Goal: Information Seeking & Learning: Learn about a topic

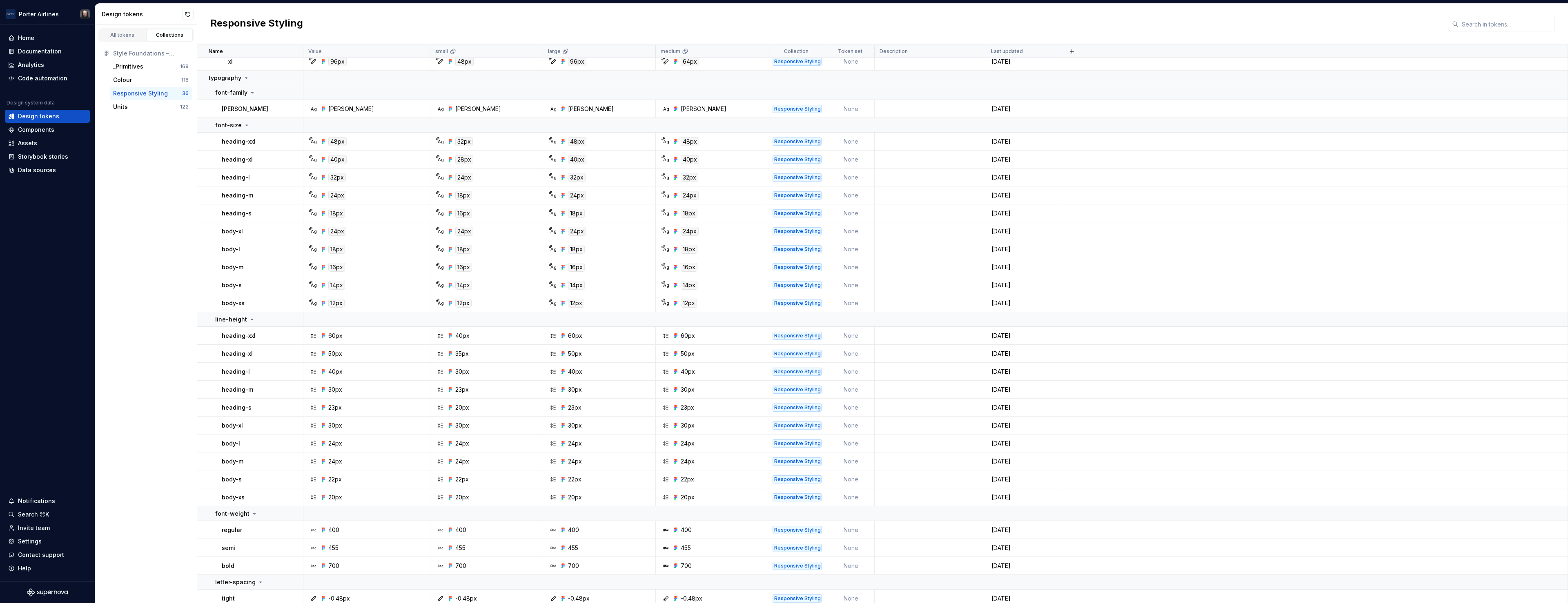
scroll to position [263, 0]
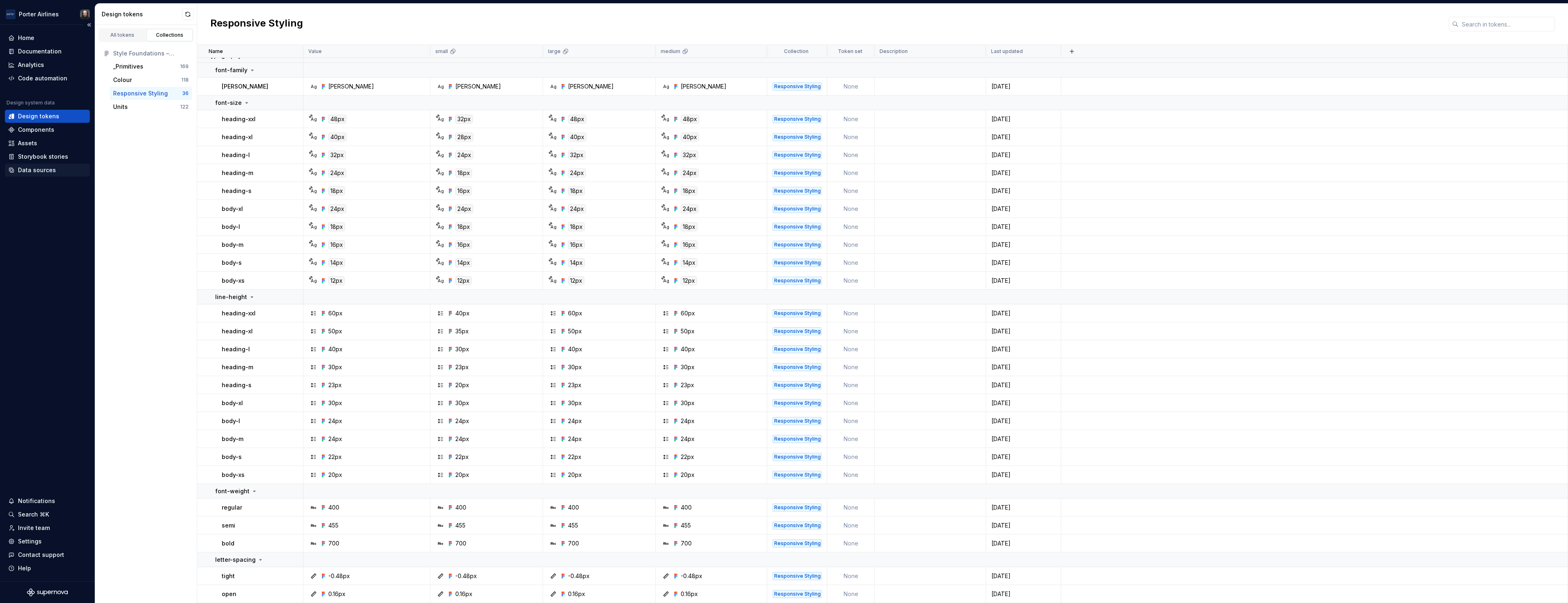
click at [45, 167] on div "Data sources" at bounding box center [37, 170] width 38 height 8
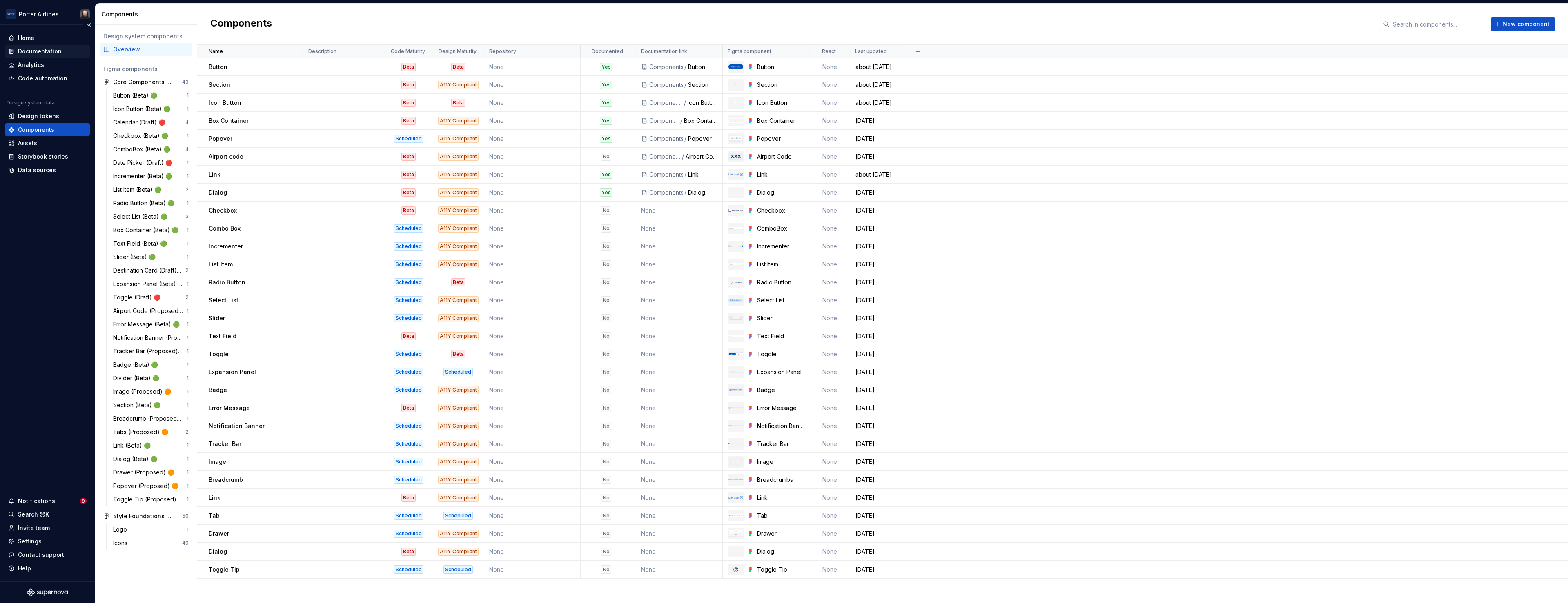
click at [42, 49] on div "Documentation" at bounding box center [40, 51] width 44 height 8
click at [32, 49] on div "Documentation" at bounding box center [40, 51] width 44 height 8
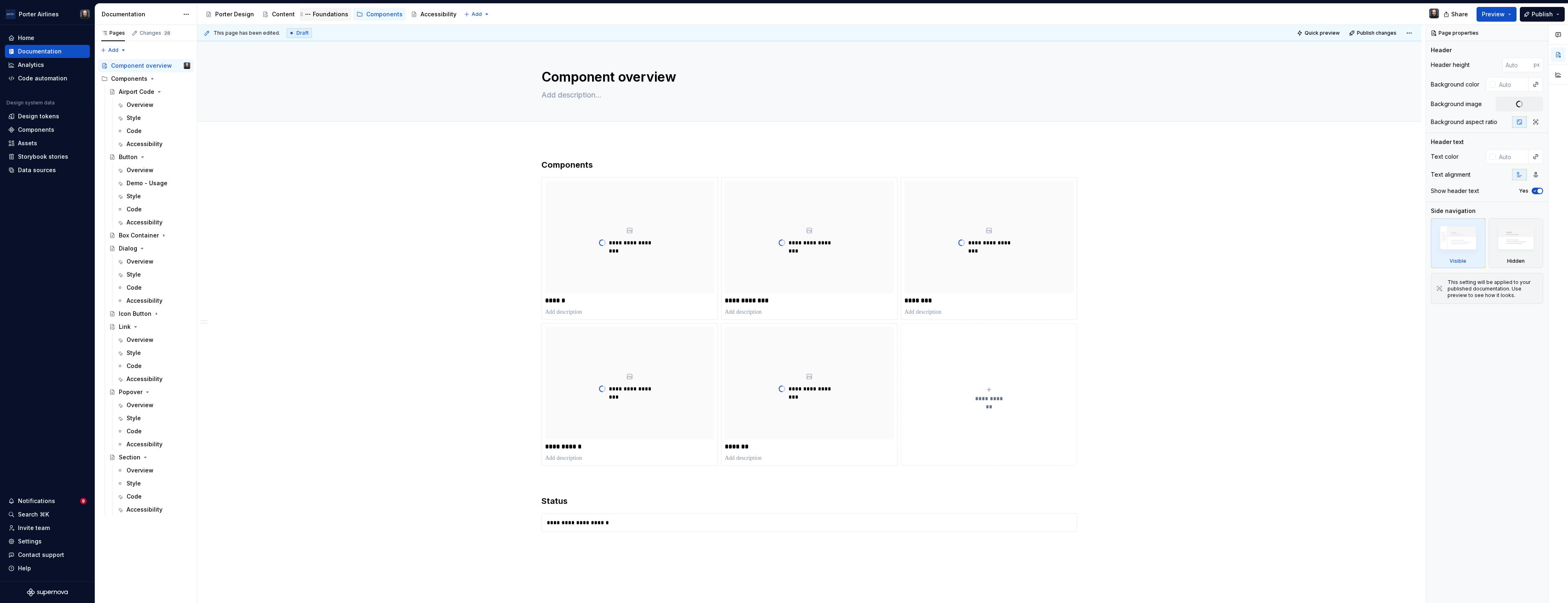
click at [316, 15] on div "Foundations" at bounding box center [331, 14] width 35 height 8
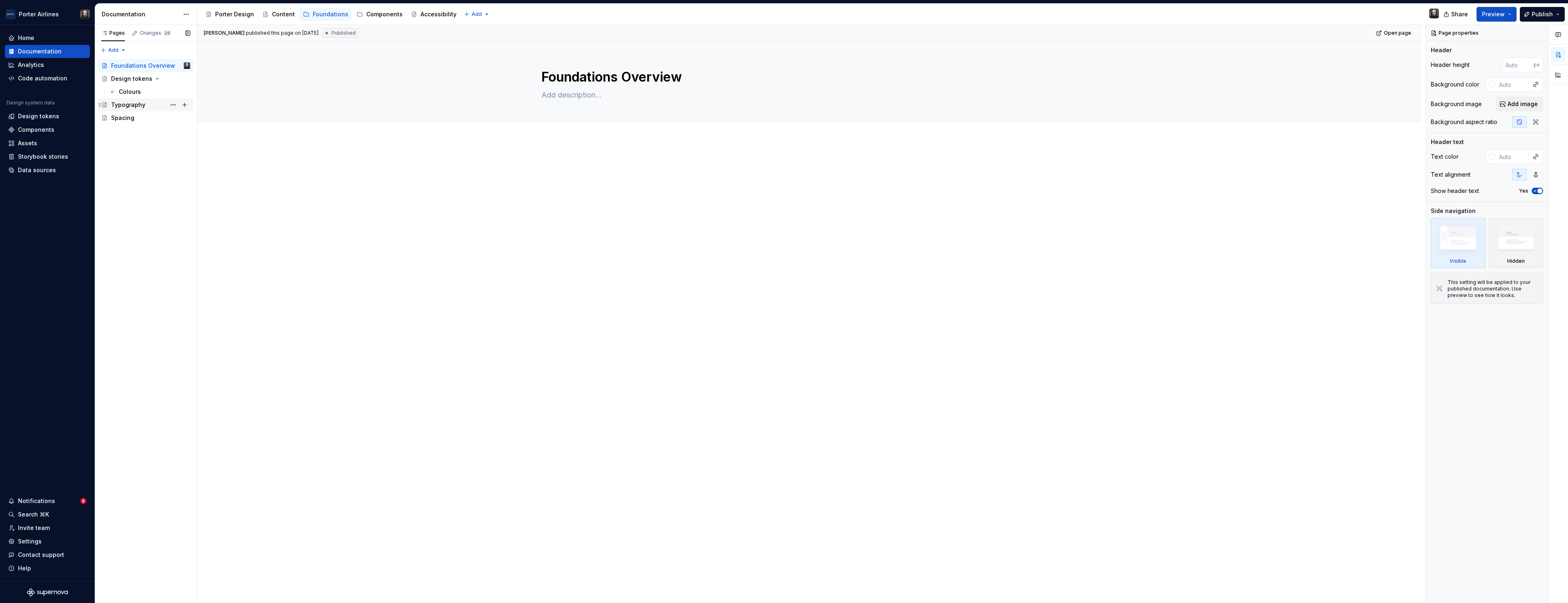
click at [129, 103] on div "Typography" at bounding box center [128, 105] width 34 height 8
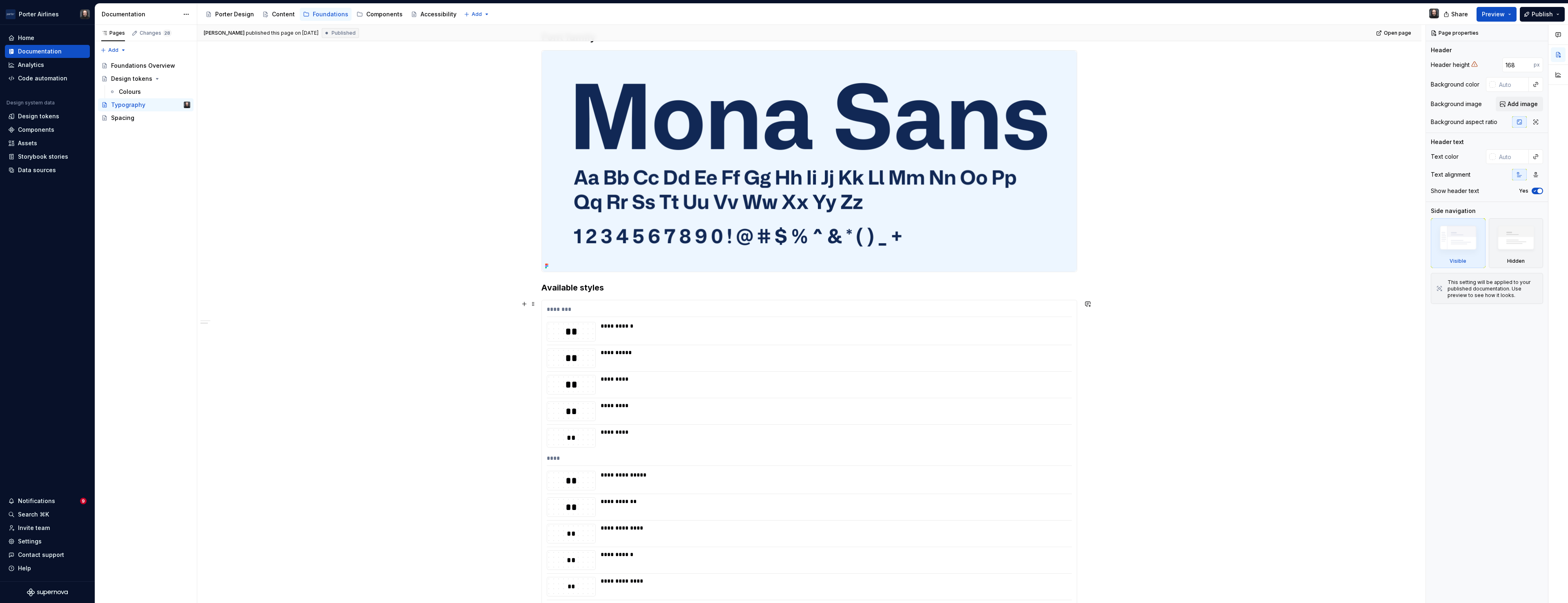
scroll to position [463, 0]
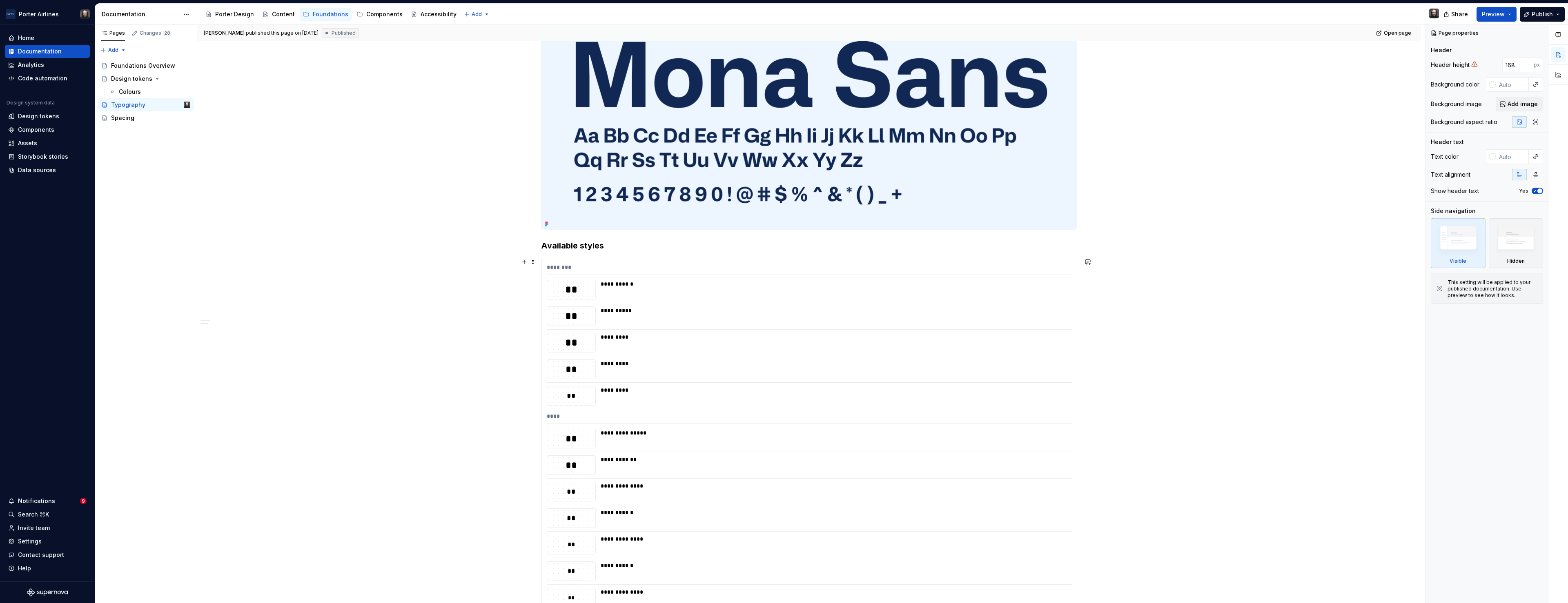
click at [719, 264] on div "********" at bounding box center [809, 269] width 525 height 12
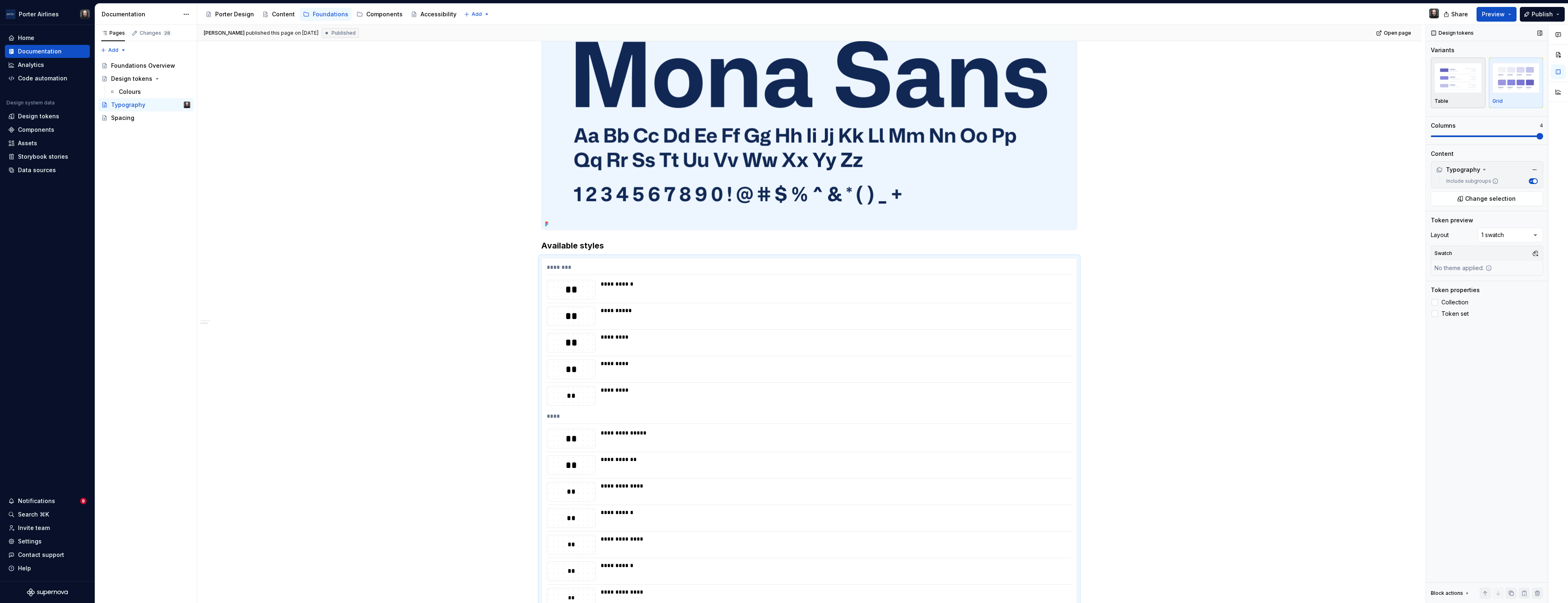
click at [1468, 84] on img "button" at bounding box center [1458, 77] width 47 height 30
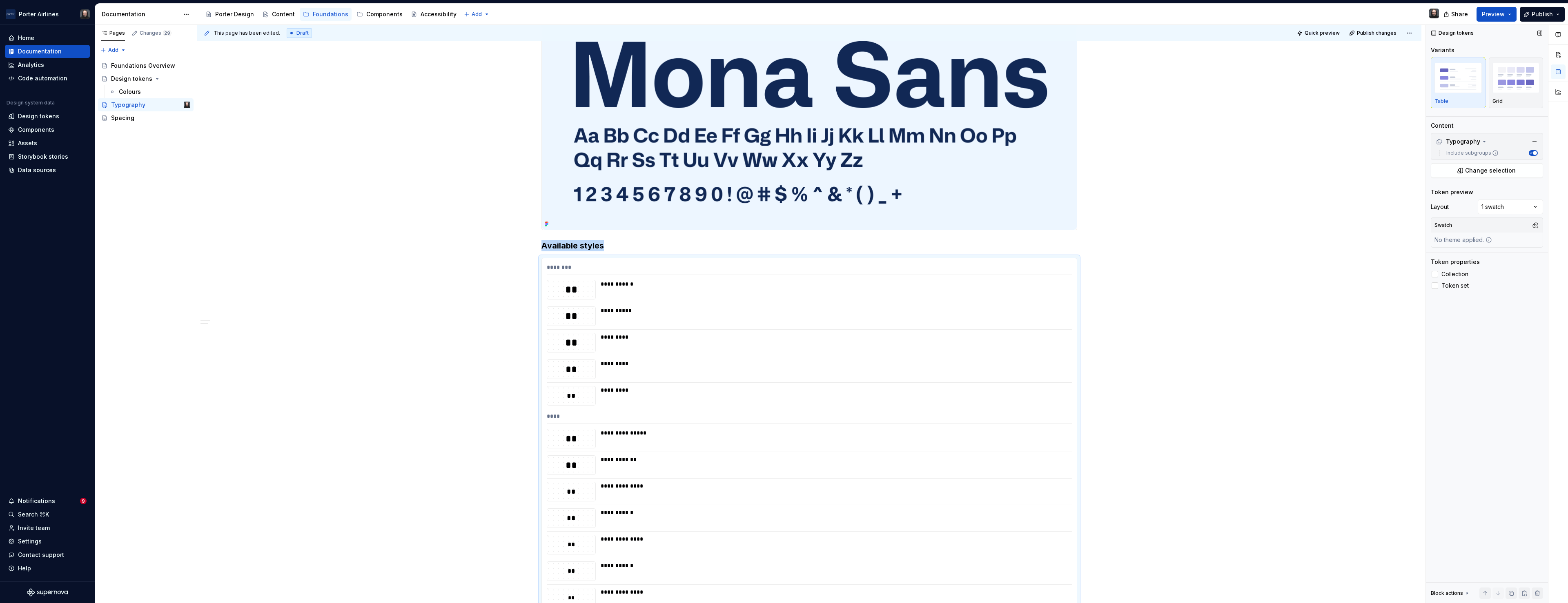
scroll to position [696, 0]
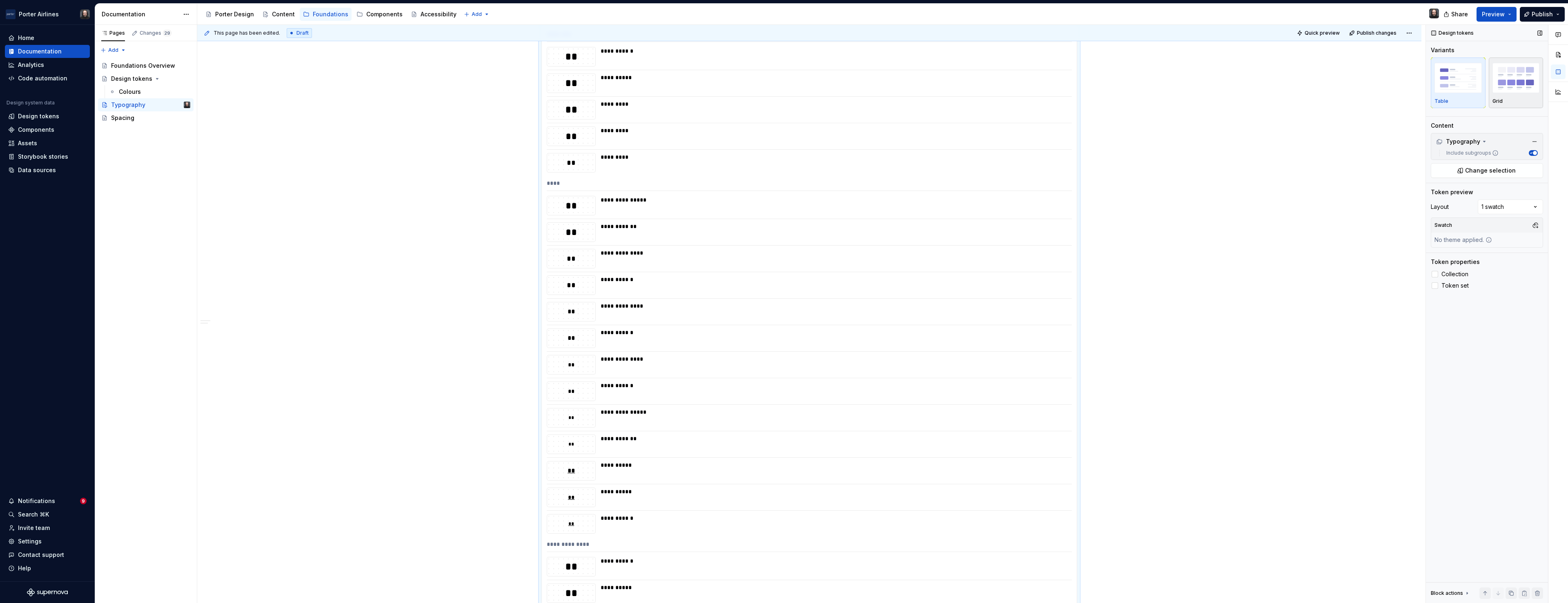
click at [1514, 84] on img "button" at bounding box center [1516, 77] width 47 height 30
click at [1483, 169] on icon at bounding box center [1484, 169] width 2 height 1
click at [1481, 169] on icon at bounding box center [1484, 170] width 7 height 7
click at [1492, 198] on span "Change selection" at bounding box center [1490, 198] width 51 height 8
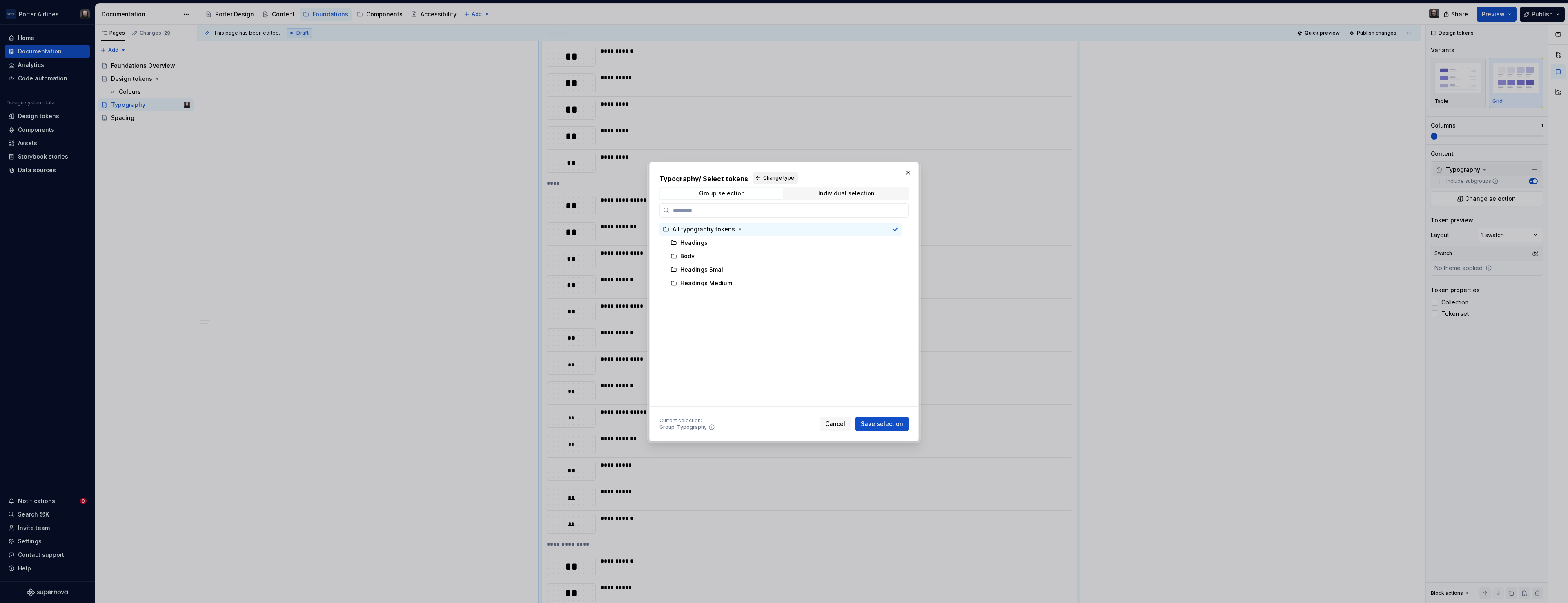
click at [775, 177] on span "Change type" at bounding box center [779, 178] width 31 height 7
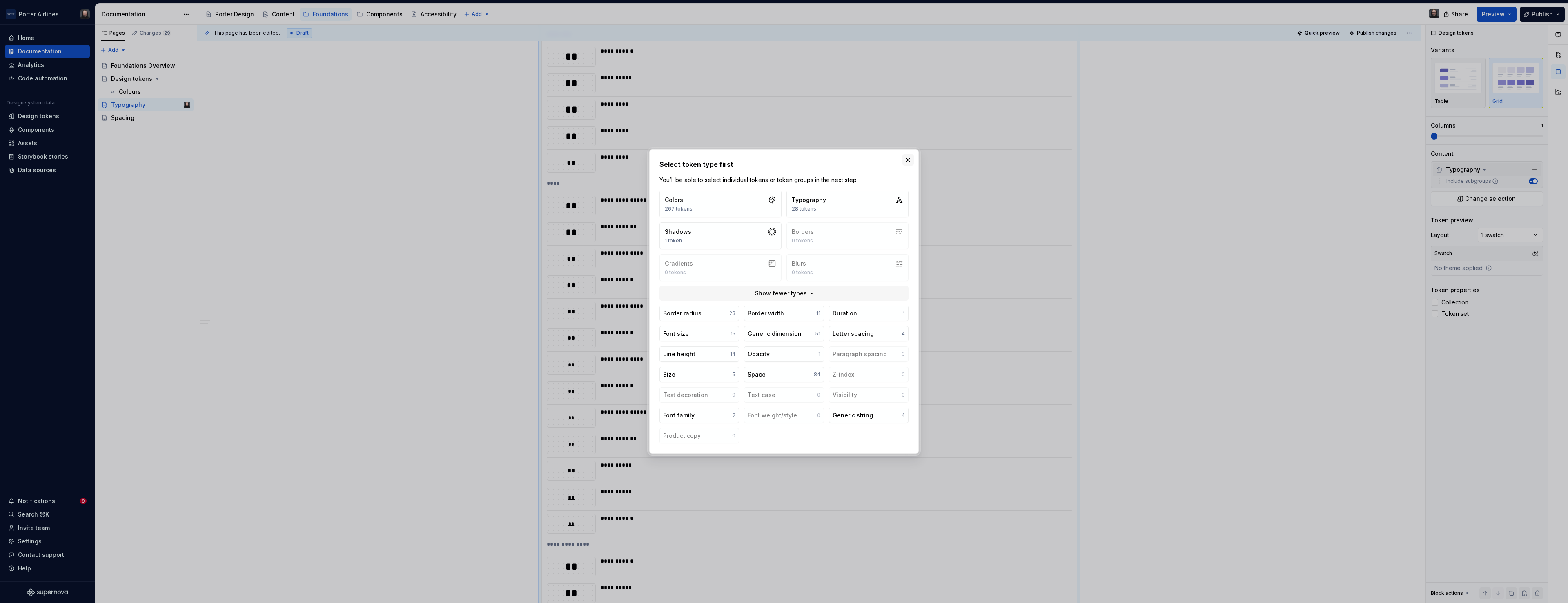
click at [906, 161] on button "button" at bounding box center [908, 160] width 12 height 12
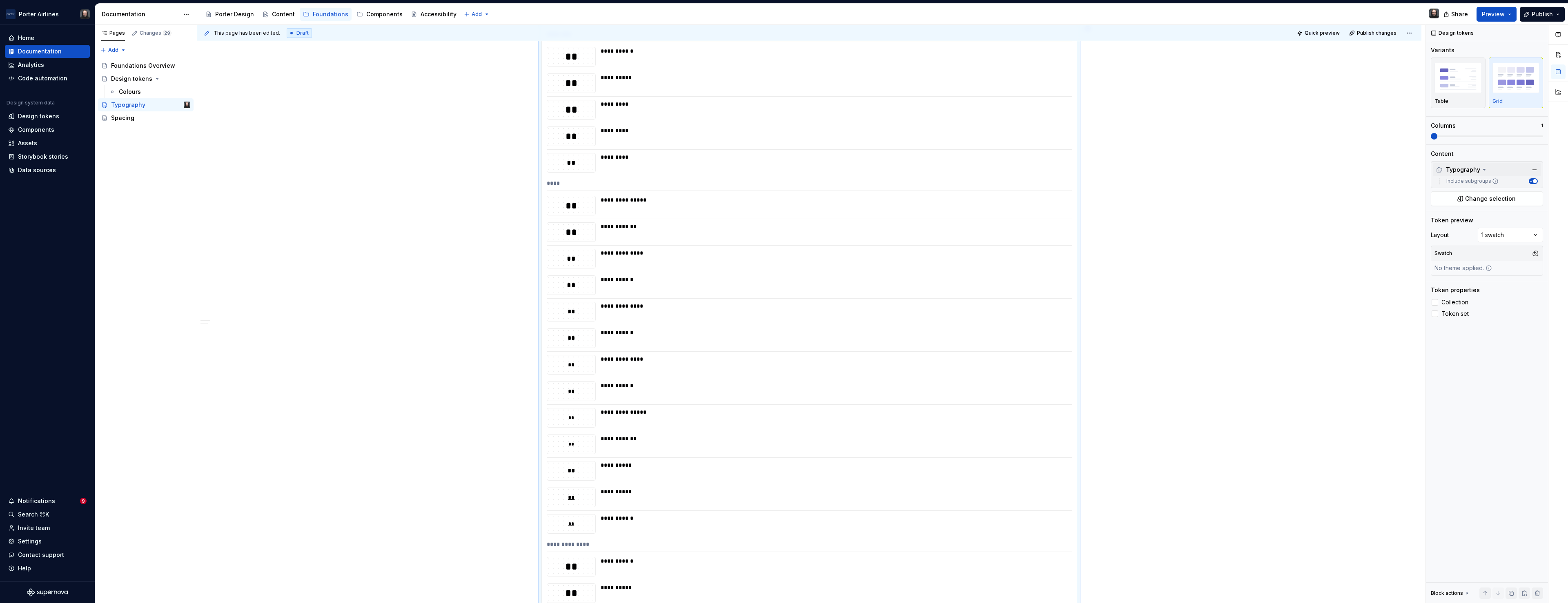
type textarea "*"
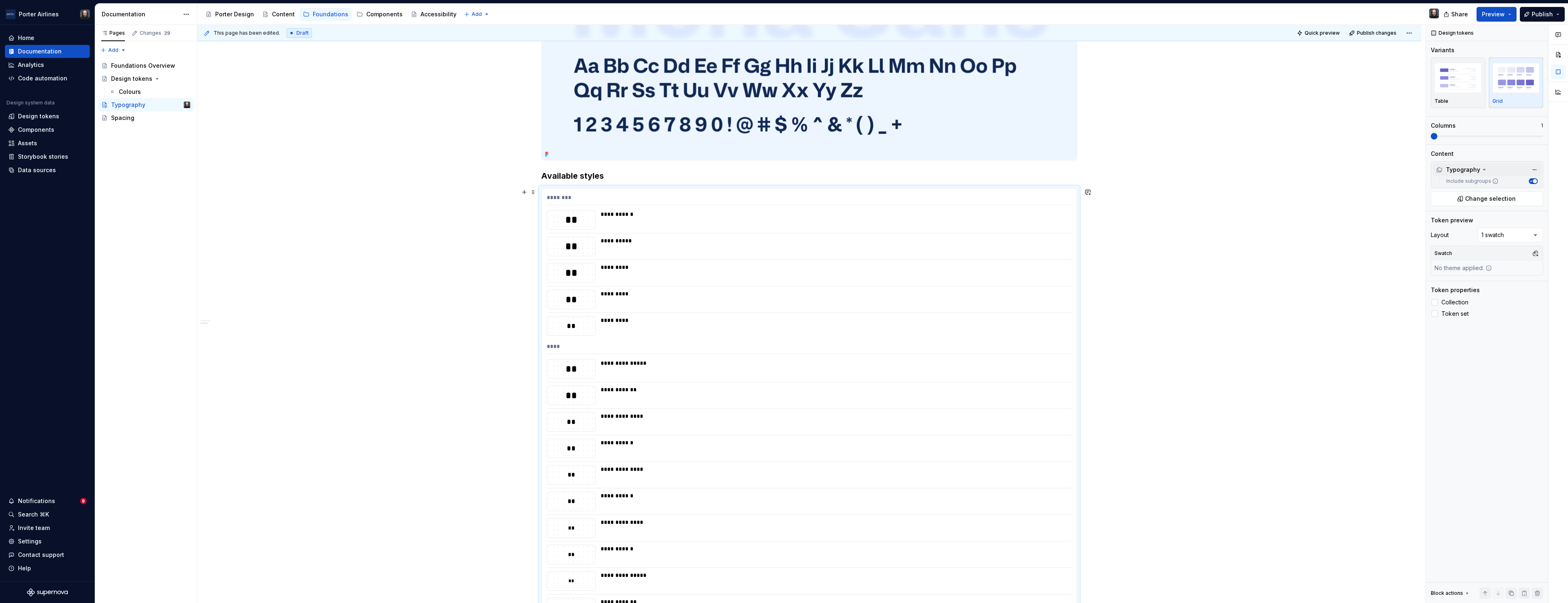
scroll to position [360, 0]
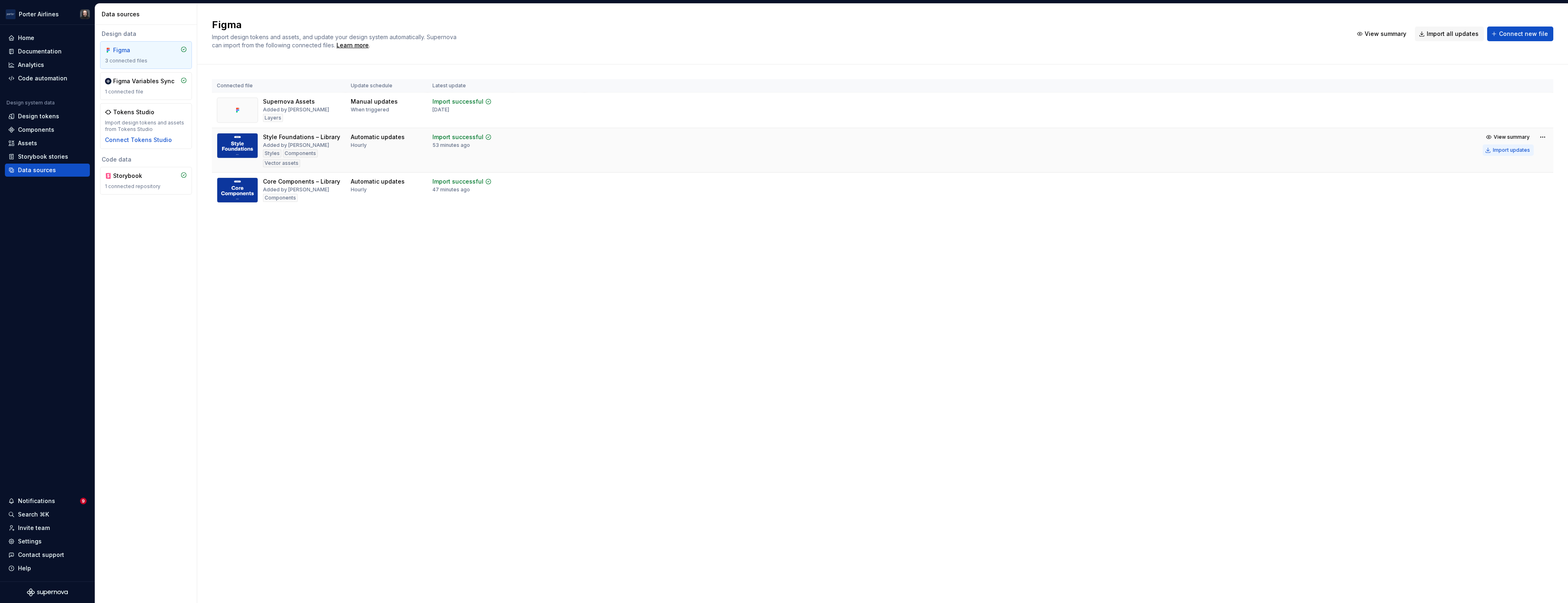
click at [1505, 151] on div "Import updates" at bounding box center [1511, 150] width 37 height 7
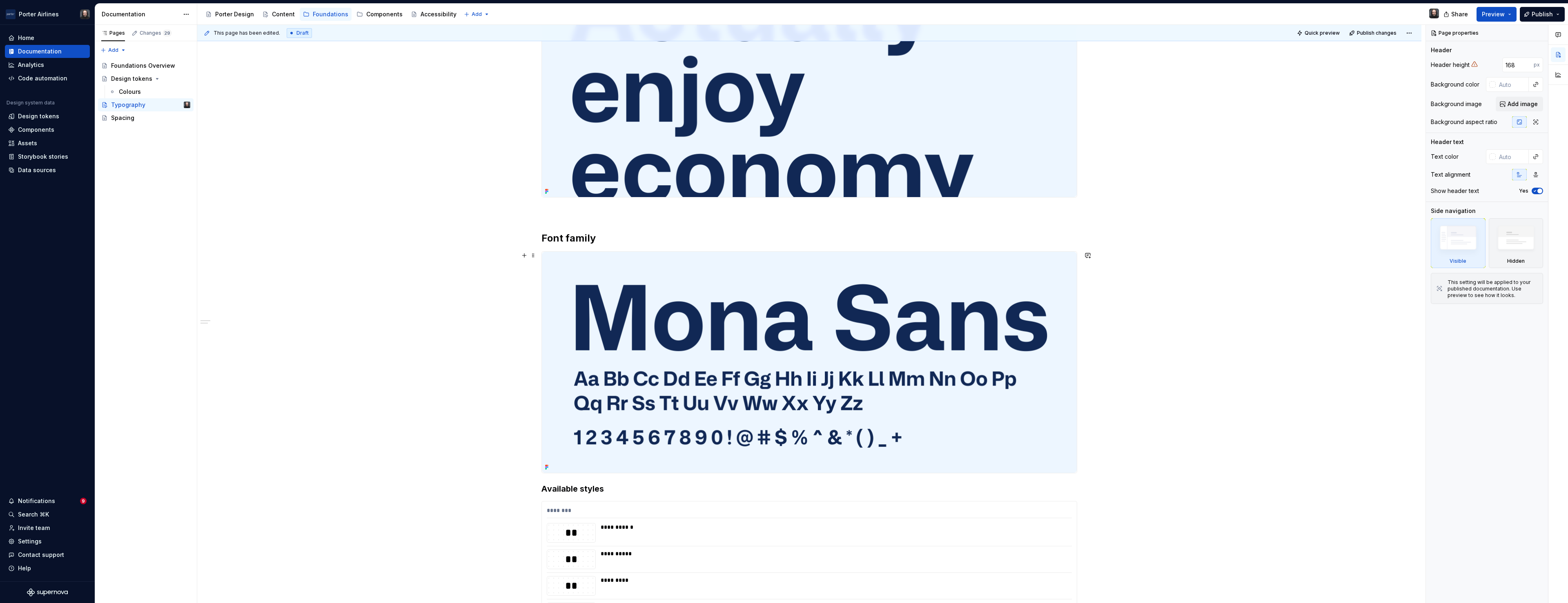
scroll to position [403, 0]
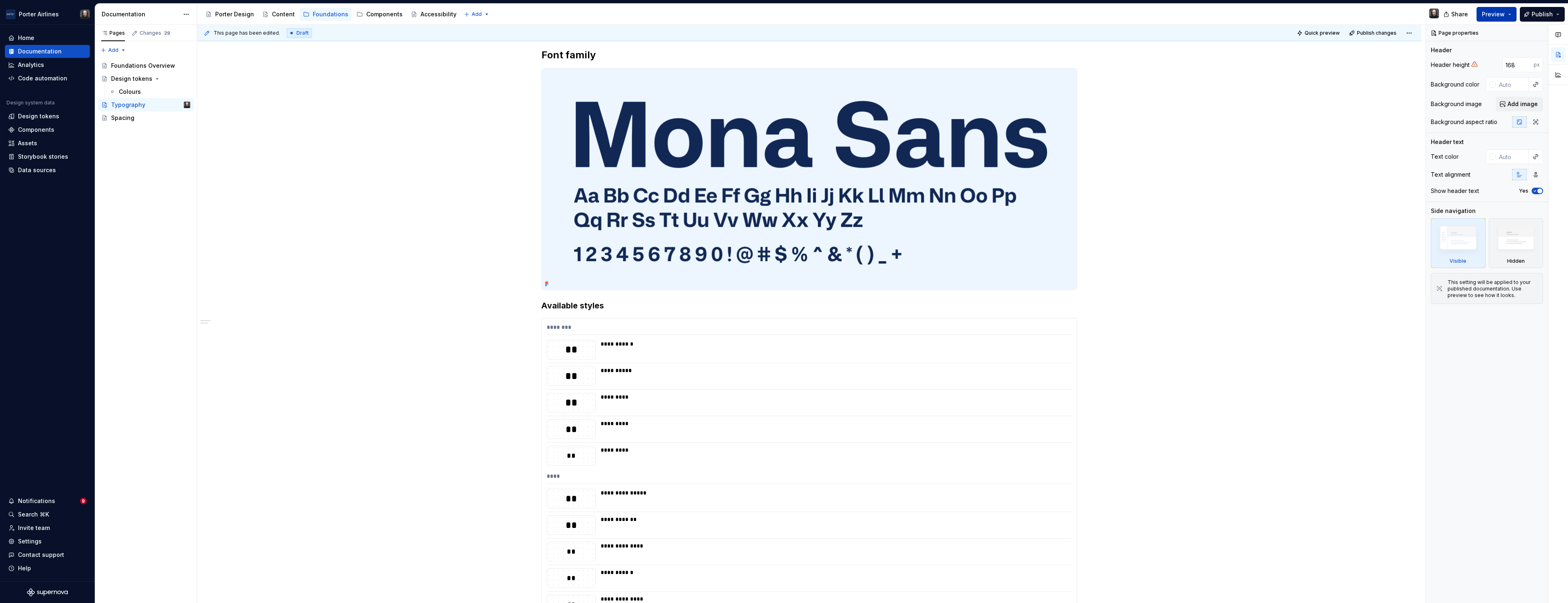
click at [1510, 15] on button "Preview" at bounding box center [1497, 14] width 40 height 15
click at [1428, 67] on span "Build preview" at bounding box center [1421, 68] width 39 height 8
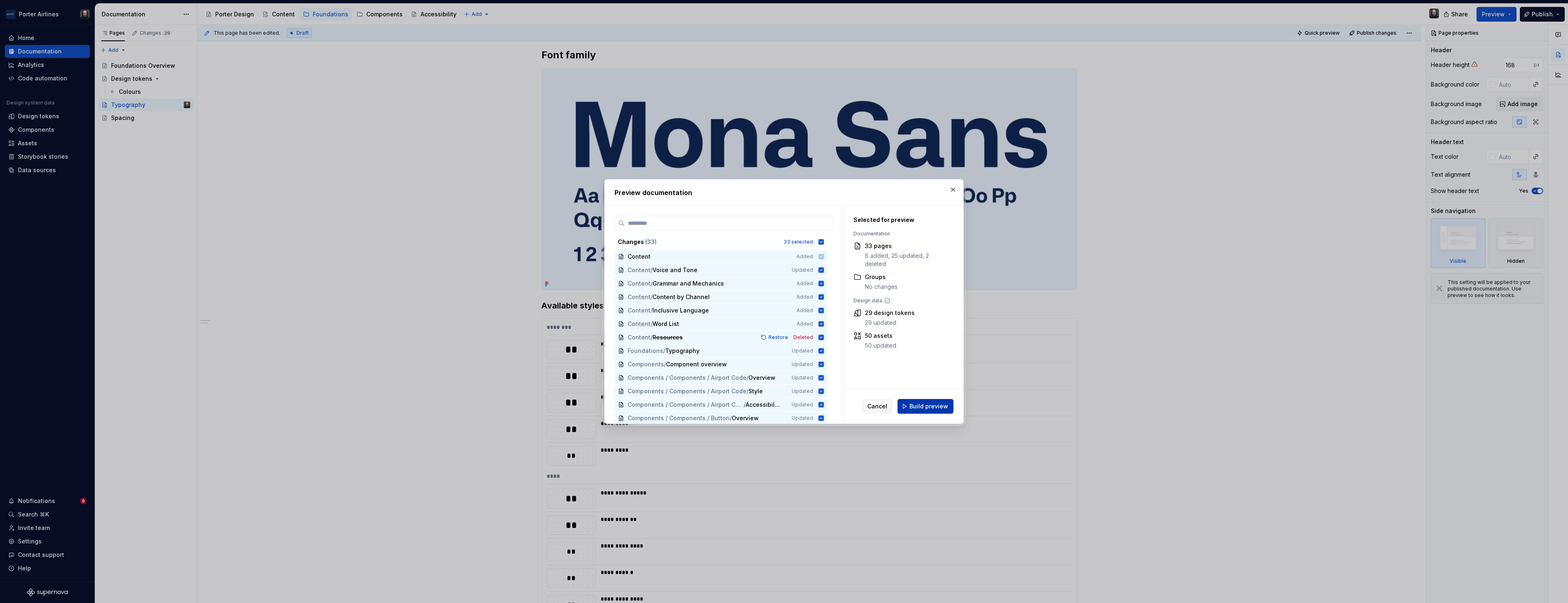
click at [939, 406] on span "Build preview" at bounding box center [929, 406] width 39 height 8
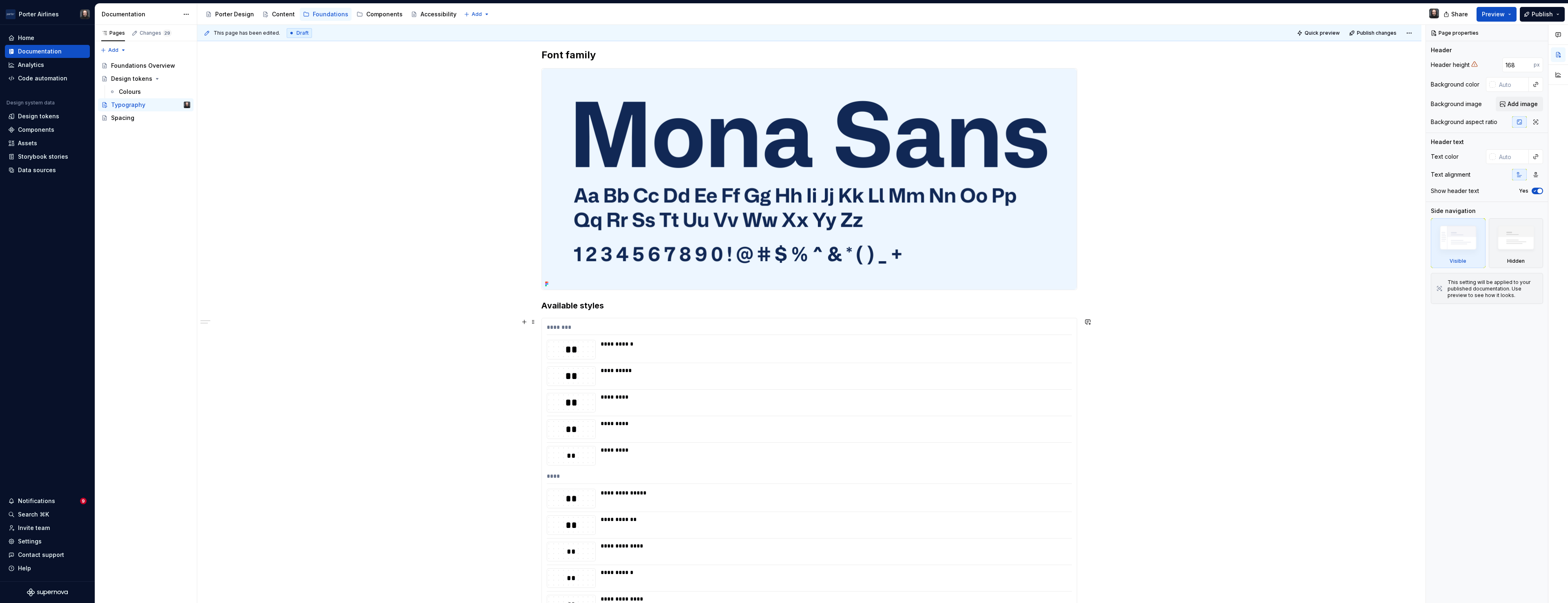
click at [771, 324] on div "********" at bounding box center [809, 329] width 525 height 12
click at [1463, 86] on img "button" at bounding box center [1458, 77] width 47 height 30
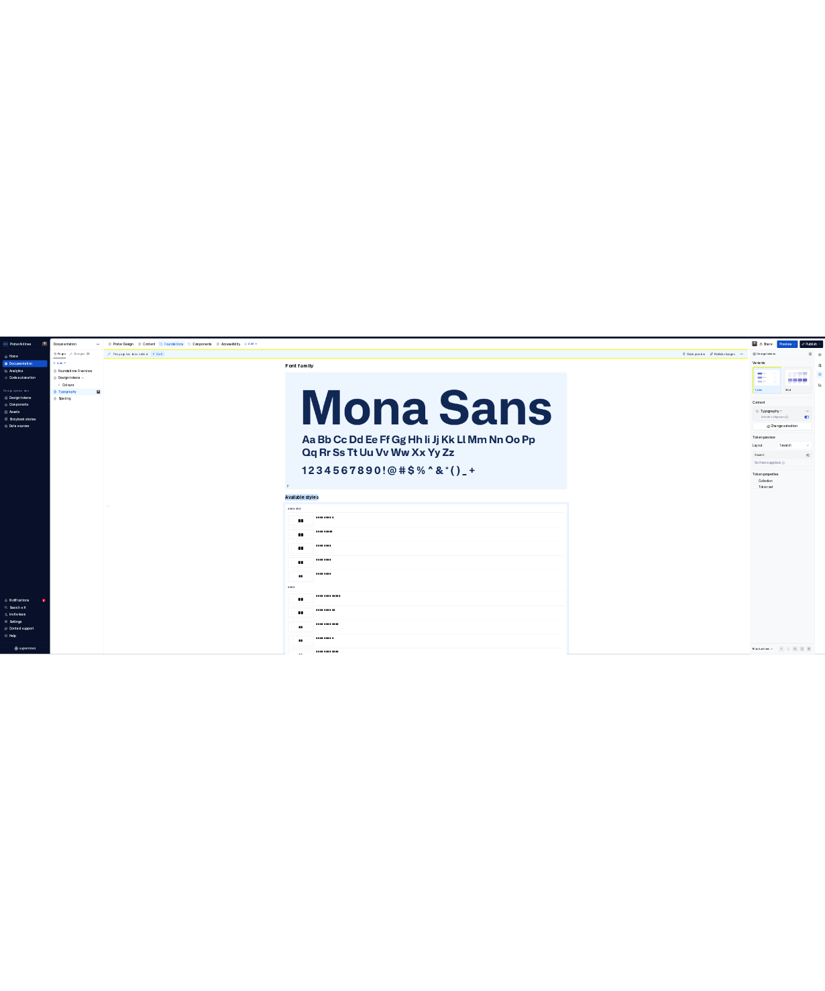
scroll to position [1144, 0]
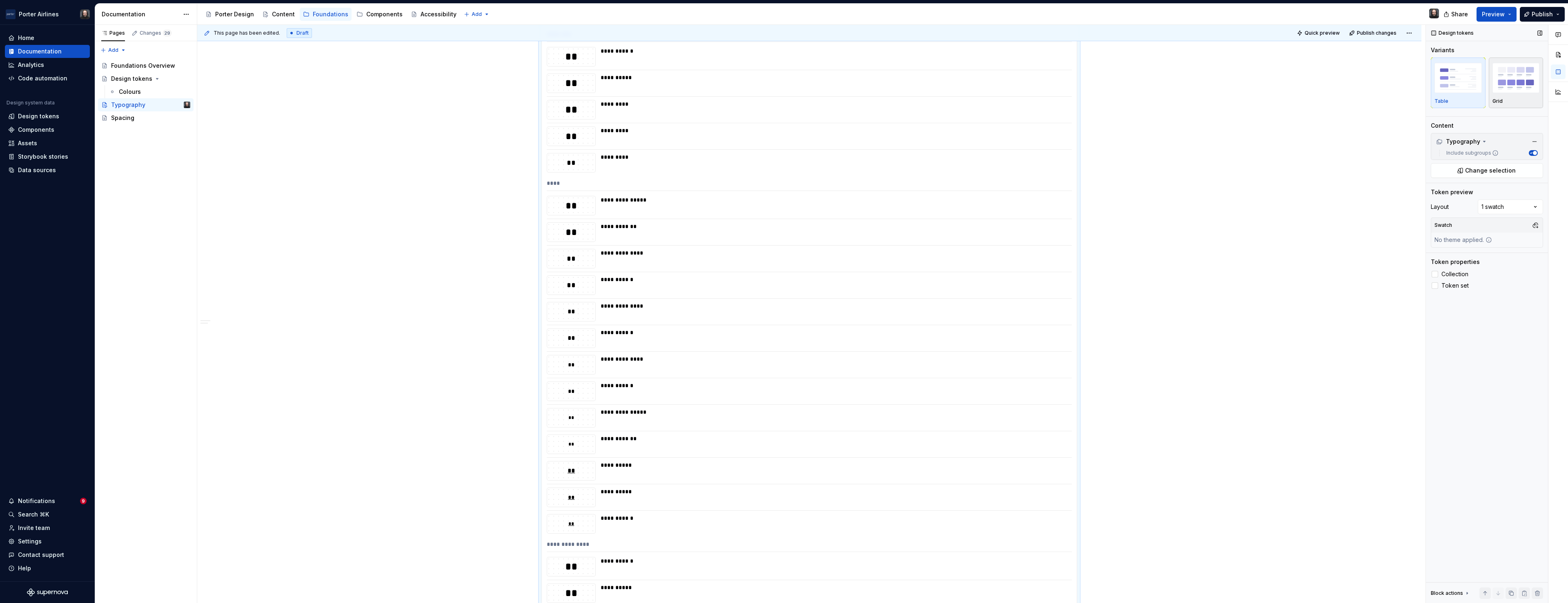
click at [1513, 83] on img "button" at bounding box center [1516, 77] width 47 height 30
click at [1543, 136] on span at bounding box center [1539, 136] width 7 height 7
drag, startPoint x: 1510, startPoint y: 15, endPoint x: 1505, endPoint y: 22, distance: 8.6
click at [1510, 15] on button "Preview" at bounding box center [1497, 14] width 40 height 15
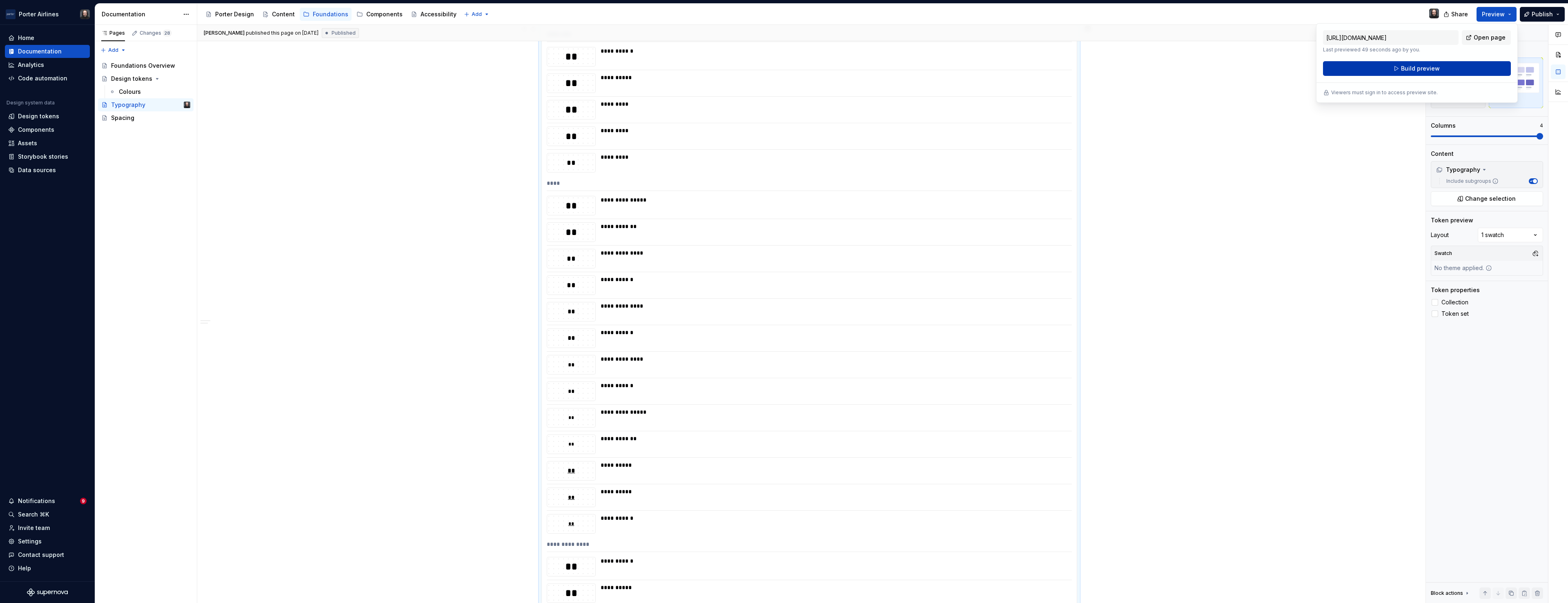
click at [1423, 69] on span "Build preview" at bounding box center [1421, 68] width 39 height 8
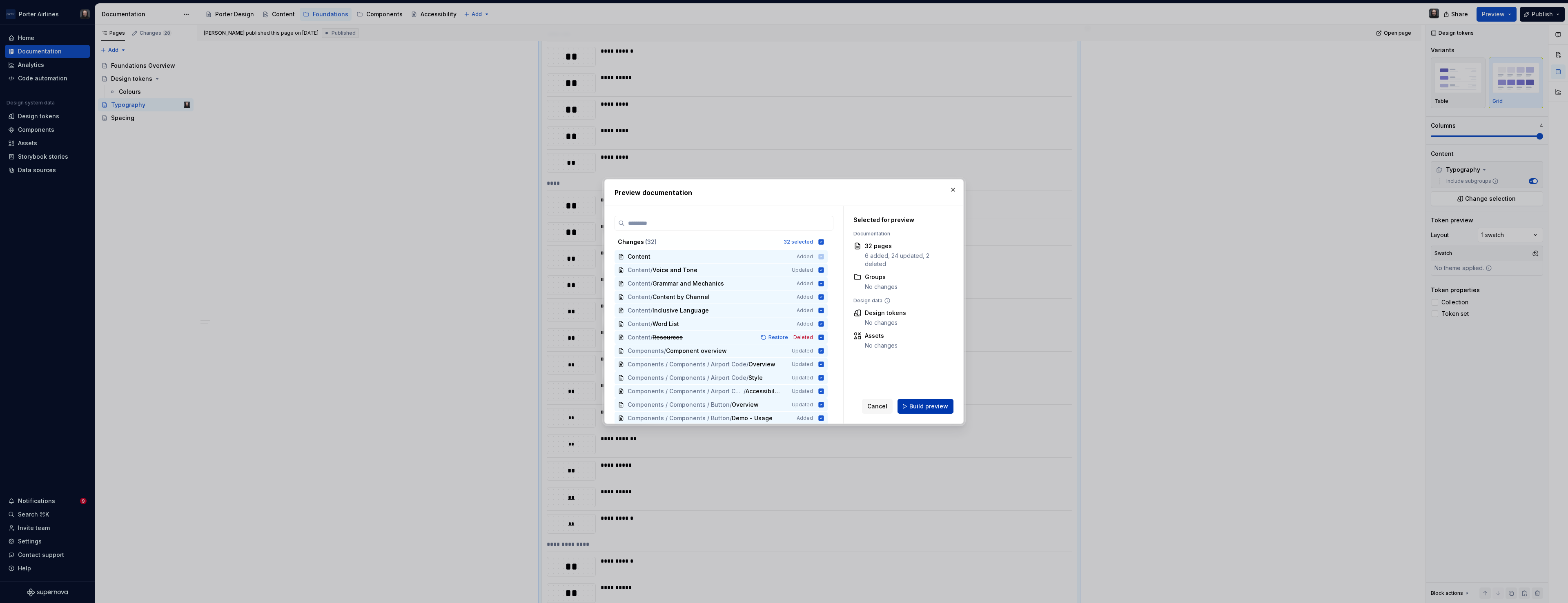
click at [940, 407] on span "Build preview" at bounding box center [929, 406] width 39 height 8
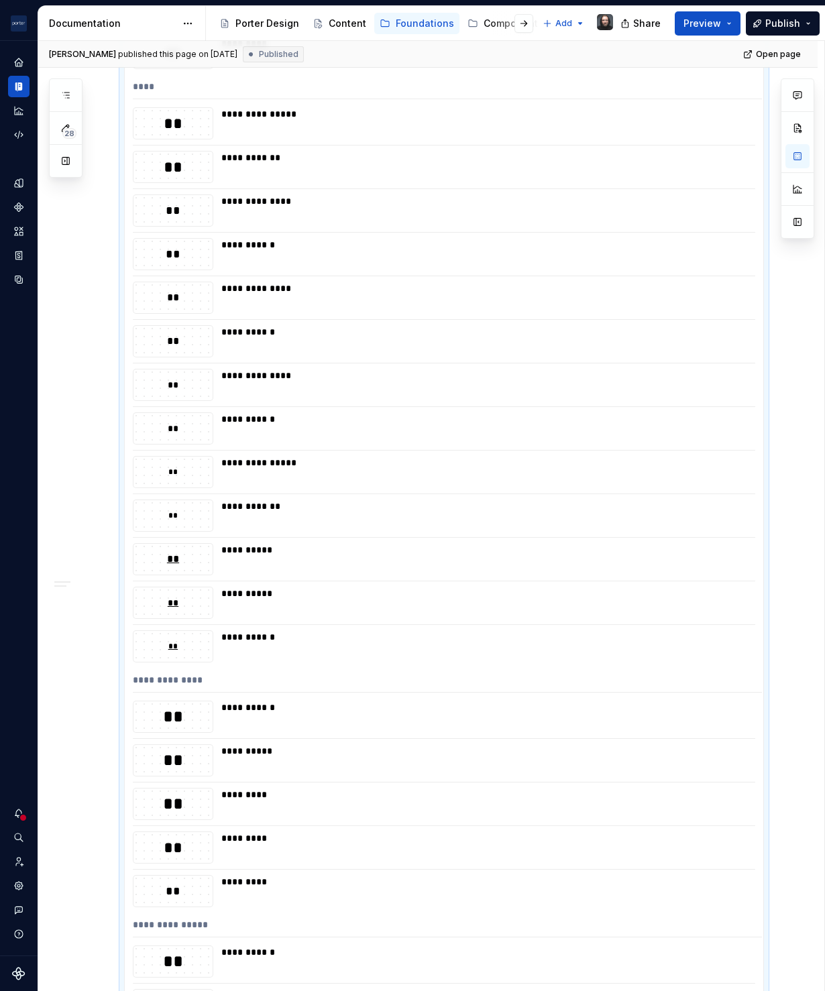
type textarea "*"
